Goal: Book appointment/travel/reservation

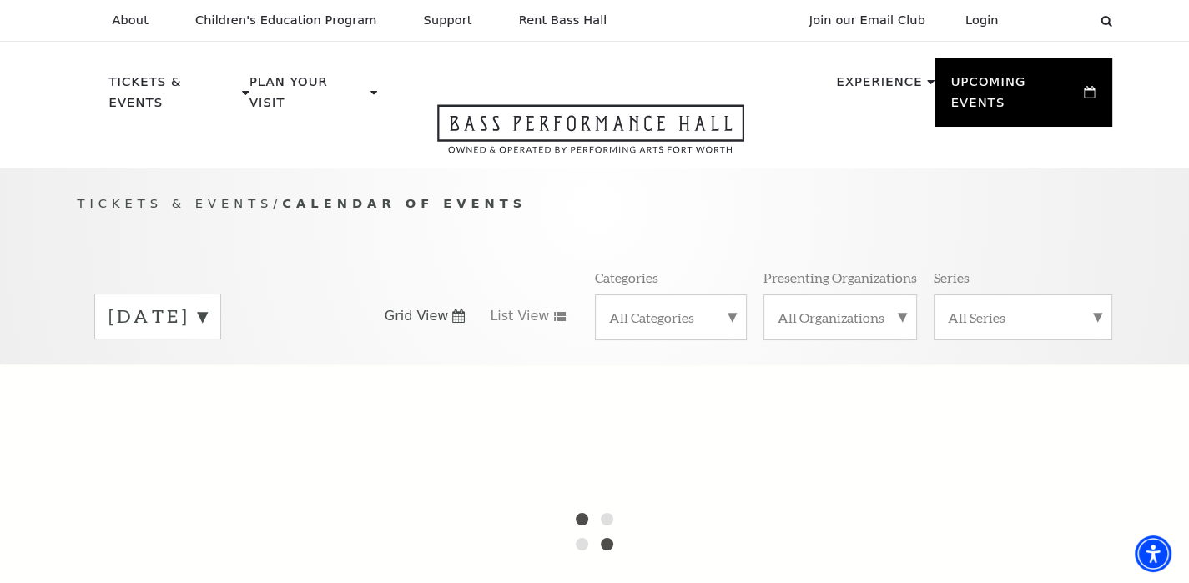
drag, startPoint x: 215, startPoint y: 290, endPoint x: 214, endPoint y: 276, distance: 14.3
click at [207, 304] on label "[DATE]" at bounding box center [157, 317] width 98 height 26
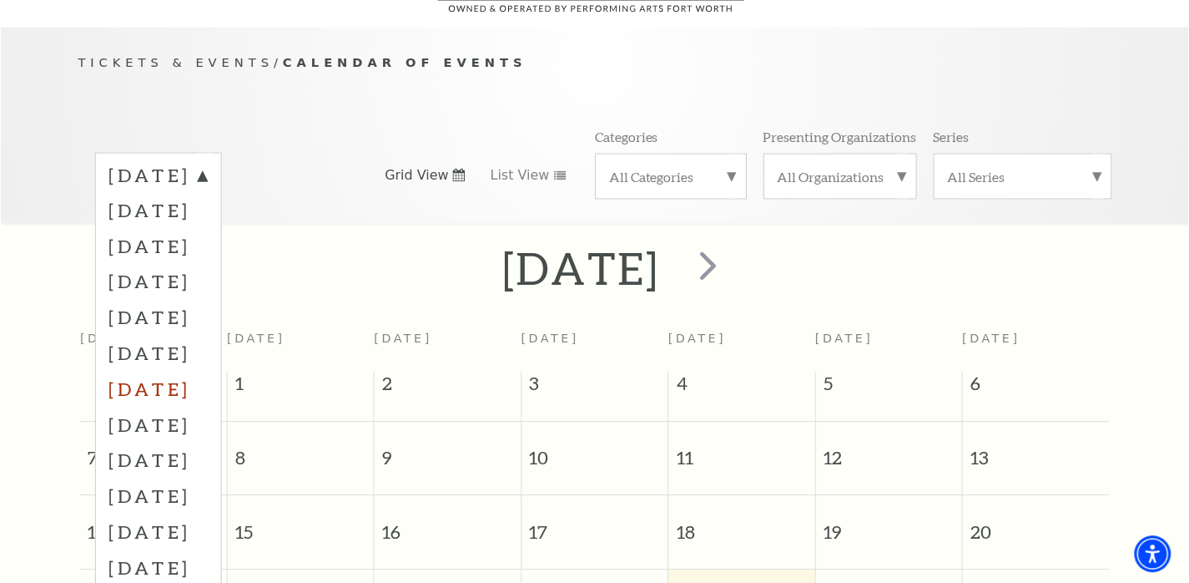
scroll to position [147, 0]
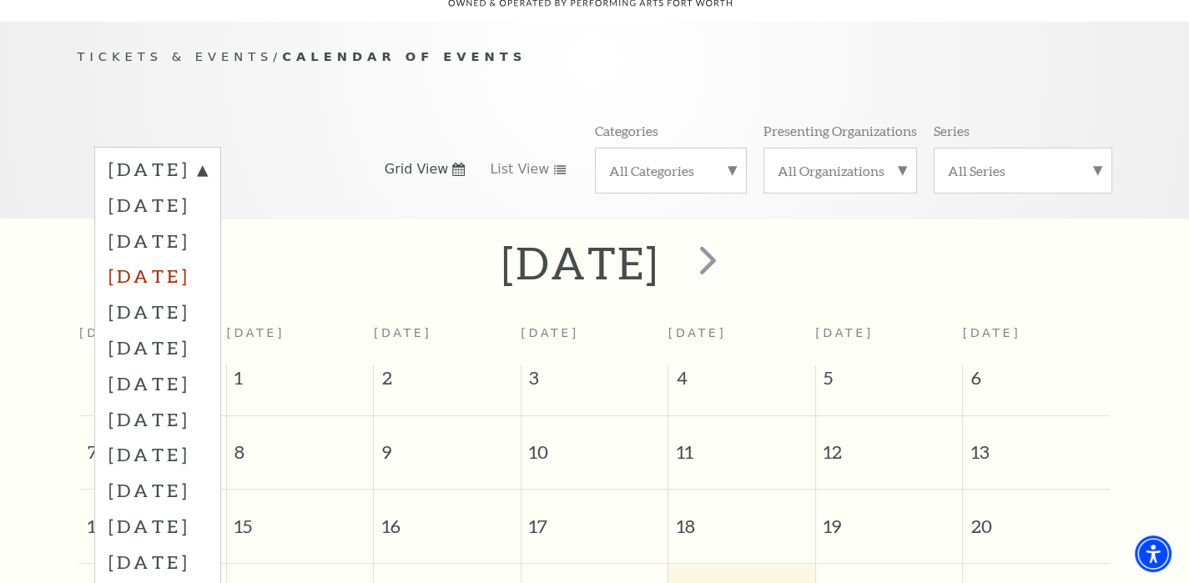
click at [207, 258] on label "[DATE]" at bounding box center [157, 276] width 98 height 36
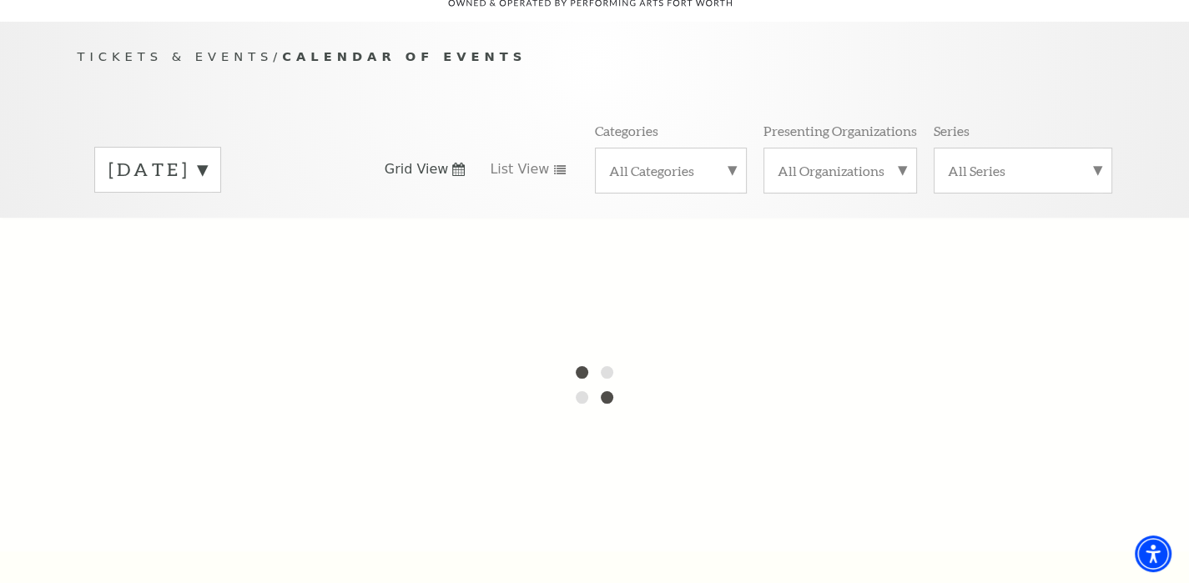
click at [160, 157] on label "[DATE]" at bounding box center [157, 170] width 98 height 26
click at [190, 255] on div at bounding box center [594, 385] width 1189 height 334
click at [214, 257] on div at bounding box center [594, 385] width 1189 height 334
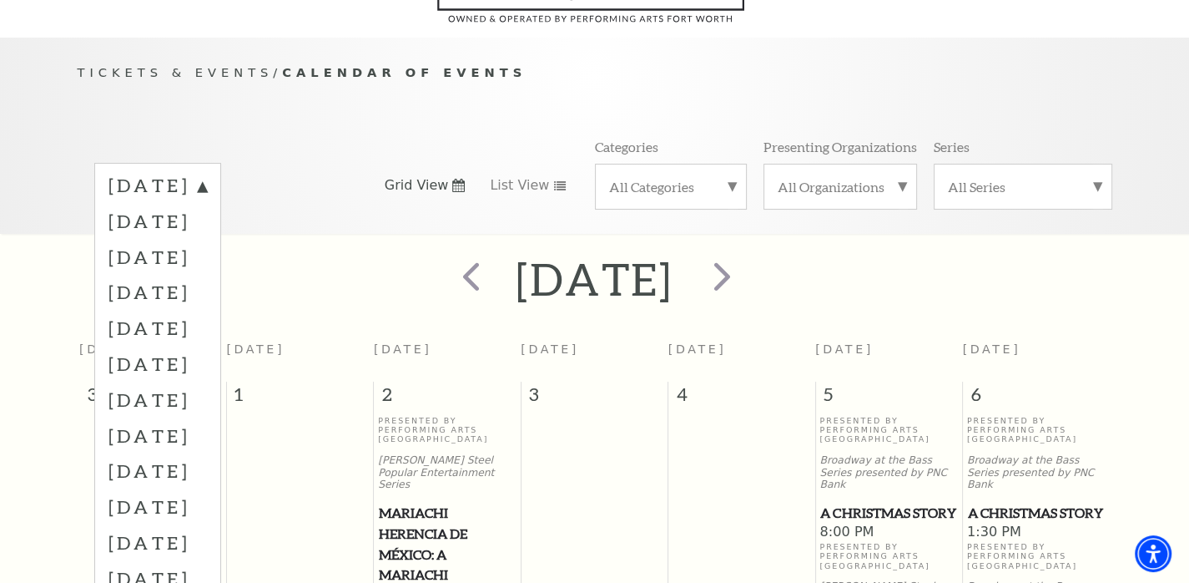
scroll to position [80, 0]
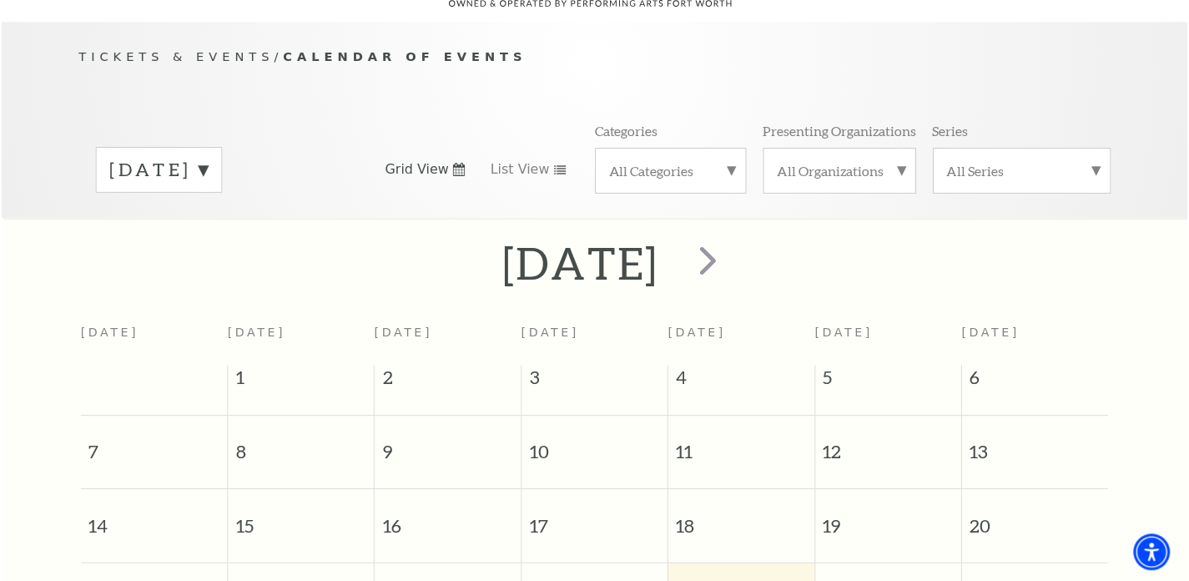
scroll to position [147, 0]
click at [732, 238] on span "next" at bounding box center [708, 260] width 48 height 48
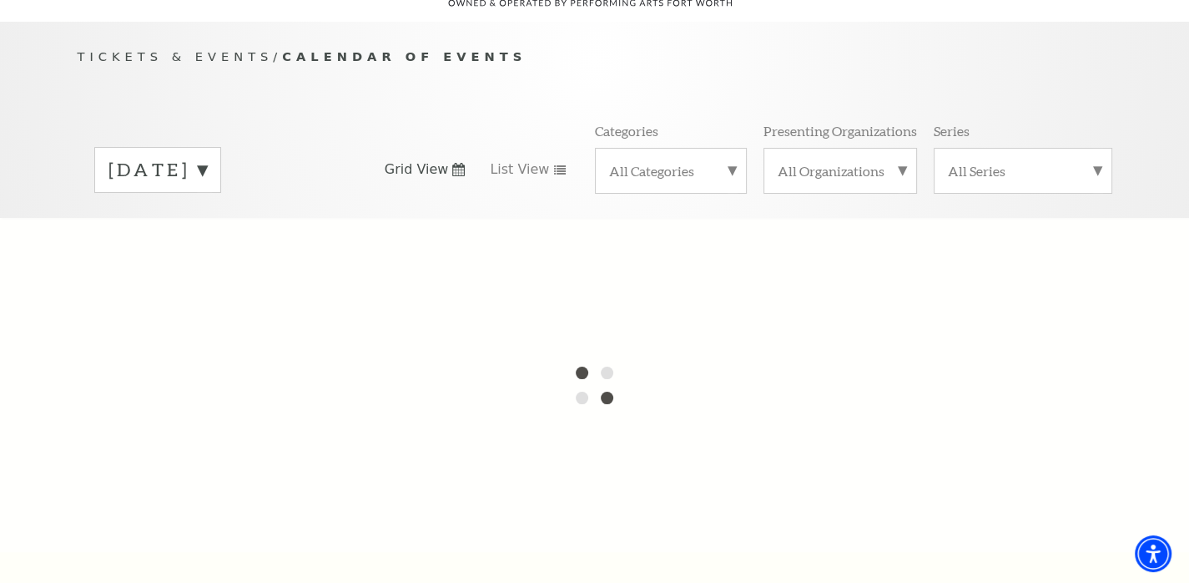
click at [804, 238] on div at bounding box center [594, 385] width 1189 height 334
click at [207, 157] on label "[DATE]" at bounding box center [157, 170] width 98 height 26
click at [206, 254] on div at bounding box center [594, 385] width 1189 height 334
click at [206, 252] on div at bounding box center [594, 385] width 1189 height 334
click at [173, 219] on div at bounding box center [594, 385] width 1189 height 334
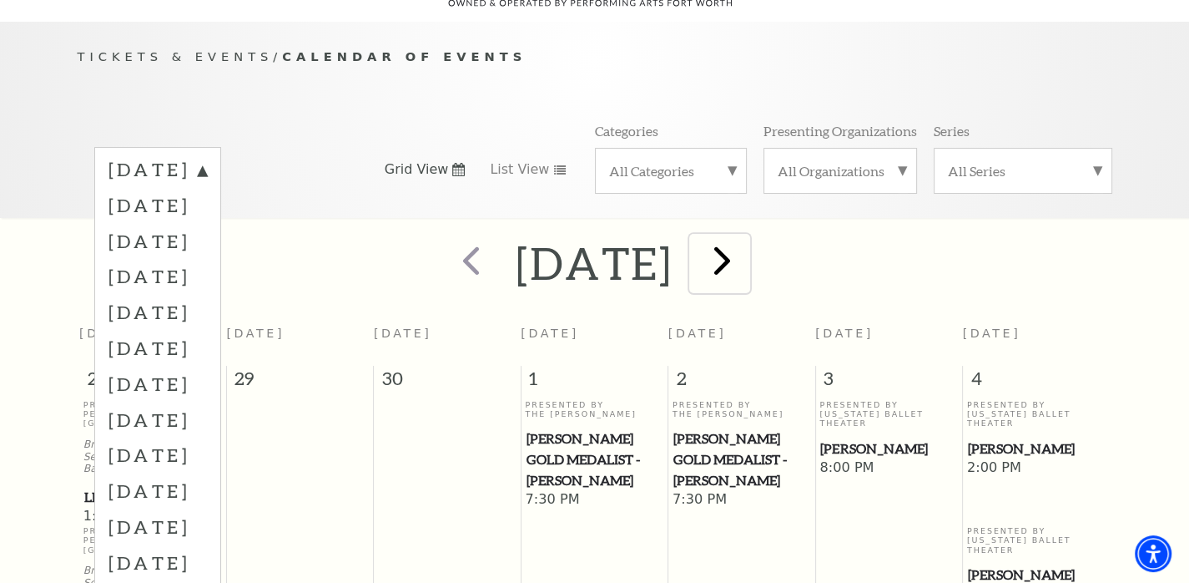
click at [746, 242] on span "next" at bounding box center [723, 260] width 48 height 48
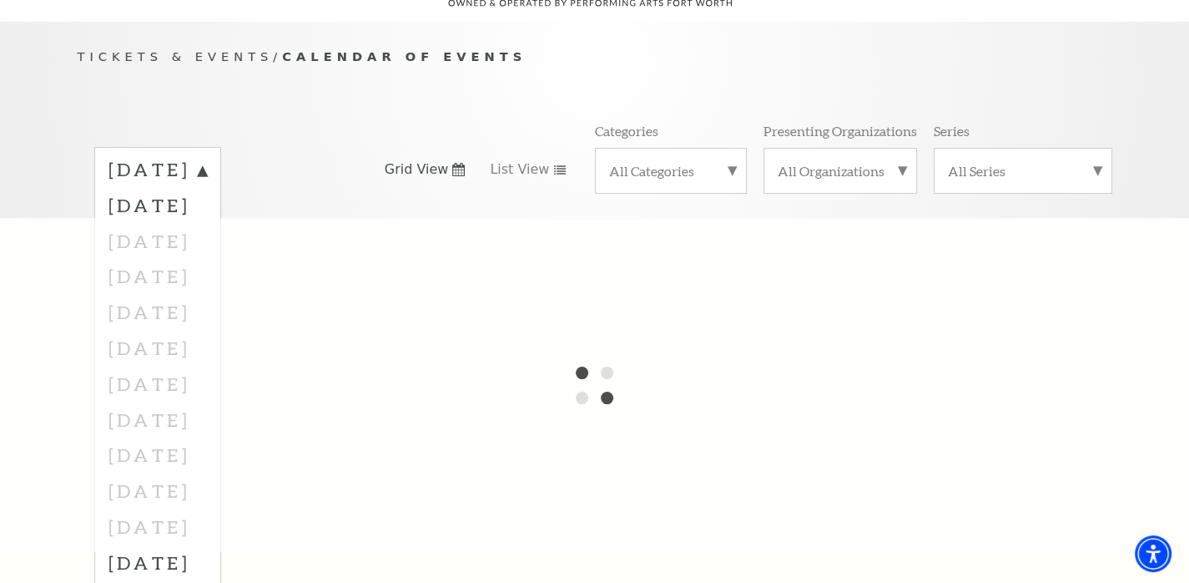
click at [785, 240] on div at bounding box center [594, 385] width 1189 height 334
